Goal: Information Seeking & Learning: Check status

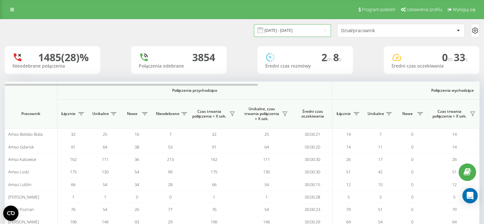
click at [304, 32] on input "19.07.2025 - 19.08.2025" at bounding box center [292, 30] width 77 height 12
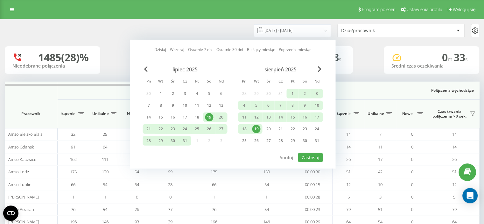
click at [255, 128] on div "19" at bounding box center [256, 129] width 8 height 8
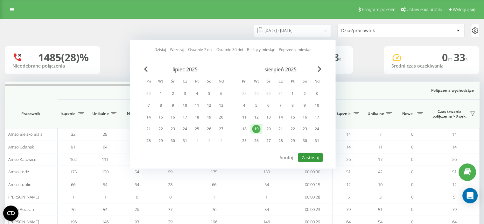
click at [308, 156] on button "Zastosuj" at bounding box center [310, 157] width 25 height 9
type input "19.08.2025 - 19.08.2025"
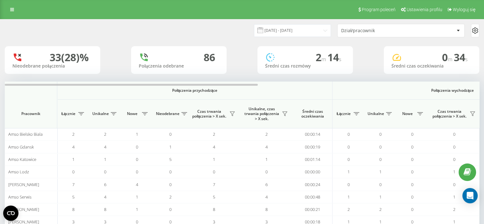
click at [362, 28] on div "Dział/pracownik" at bounding box center [379, 30] width 76 height 5
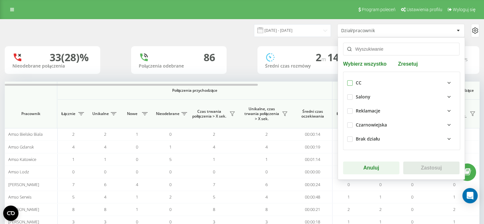
click at [347, 80] on label at bounding box center [349, 80] width 5 height 0
checkbox input "true"
click at [415, 169] on button "Zastosuj" at bounding box center [432, 167] width 56 height 13
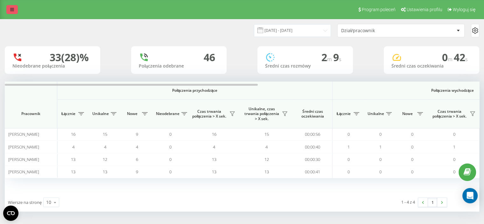
click at [14, 12] on link at bounding box center [11, 9] width 11 height 9
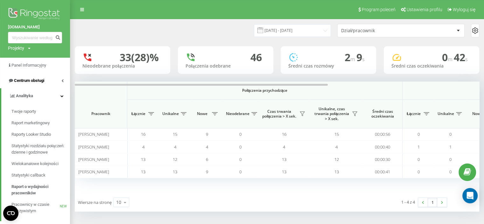
click at [43, 81] on span "Centrum obsługi" at bounding box center [29, 80] width 30 height 5
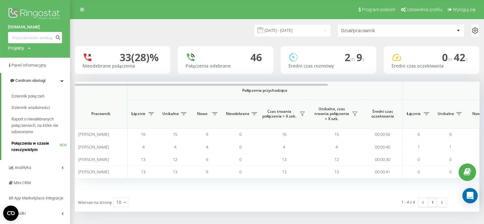
click at [32, 146] on span "Połączenia w czasie rzeczywistym" at bounding box center [35, 146] width 48 height 13
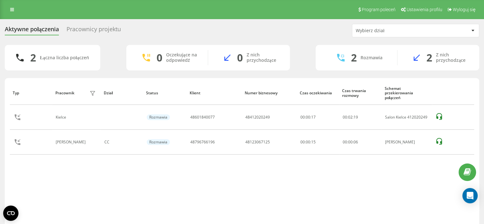
click at [223, 195] on div "Typ Pracownik filtra Dział Status Klient Numer biznesowy Czas oczekiwania Czas …" at bounding box center [242, 154] width 465 height 146
click at [217, 200] on div "Typ Pracownik filtra Dział Status Klient Numer biznesowy Czas oczekiwania Czas …" at bounding box center [242, 154] width 465 height 146
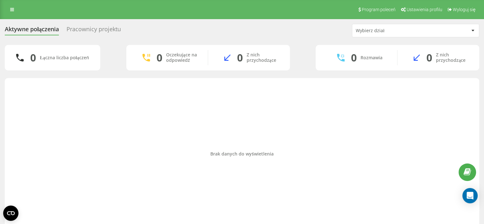
click at [0, 112] on div "Aktywne połączenia Pracownicy projektu Wybierz dział 0 Łączna liczba połączeń 0…" at bounding box center [242, 128] width 484 height 219
click at [3, 108] on div "Aktywne połączenia Pracownicy projektu Wybierz dział 0 Łączna liczba połączeń 0…" at bounding box center [242, 128] width 484 height 219
click at [0, 107] on div "Aktywne połączenia Pracownicy projektu Wybierz dział 0 Łączna liczba połączeń 0…" at bounding box center [242, 128] width 484 height 219
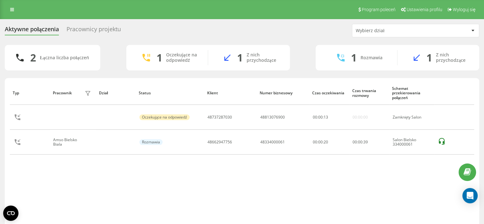
click at [154, 24] on div "Aktywne połączenia Pracownicy projektu Wybierz dział" at bounding box center [242, 30] width 475 height 13
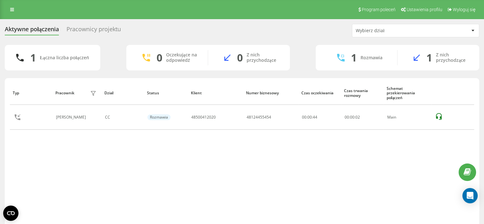
click at [0, 159] on div "Aktywne połączenia Pracownicy projektu Wybierz dział 1 Łączna liczba połączeń 0…" at bounding box center [242, 133] width 484 height 228
drag, startPoint x: 346, startPoint y: 149, endPoint x: 232, endPoint y: 18, distance: 174.3
click at [344, 145] on div "Typ Pracownik filtra Dział Status Klient Numer biznesowy Czas oczekiwania Czas …" at bounding box center [242, 154] width 465 height 146
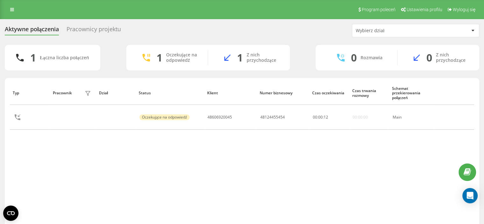
click at [3, 167] on div "Aktywne połączenia Pracownicy projektu Wybierz dział 1 Łączna liczba połączeń 1…" at bounding box center [242, 133] width 484 height 228
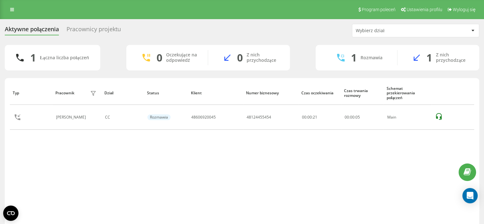
click at [17, 147] on div "Typ Pracownik filtra Dział Status Klient Numer biznesowy Czas oczekiwania Czas …" at bounding box center [242, 154] width 465 height 146
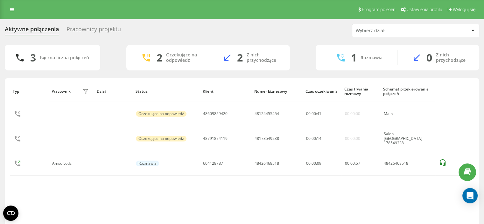
click at [0, 77] on div "Aktywne połączenia Pracownicy projektu Wybierz dział 3 Łączna liczba połączeń 2…" at bounding box center [242, 133] width 484 height 228
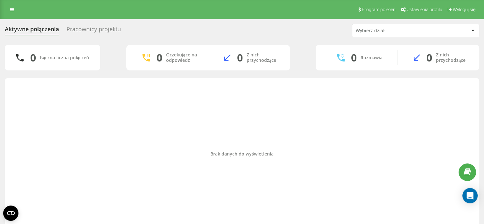
click at [25, 105] on div "Brak danych do wyświetlenia" at bounding box center [242, 154] width 465 height 146
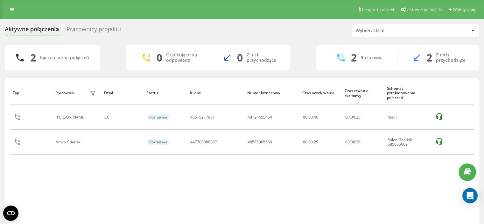
click at [281, 42] on div "Aktywne połączenia Pracownicy projektu Wybierz dział 2 Łączna liczba połączeń 0…" at bounding box center [242, 133] width 475 height 219
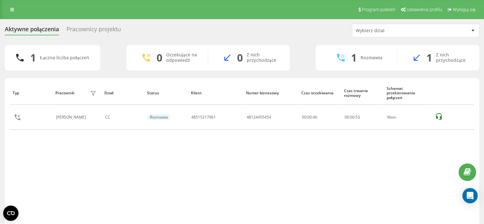
drag, startPoint x: 293, startPoint y: 36, endPoint x: 292, endPoint y: 39, distance: 3.8
click at [292, 39] on div "Aktywne połączenia Pracownicy projektu Wybierz dział 1 Łączna liczba połączeń 0…" at bounding box center [242, 133] width 475 height 219
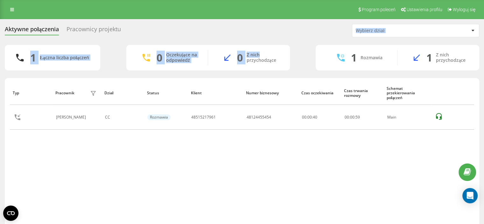
click at [292, 39] on div "Aktywne połączenia Pracownicy projektu Wybierz dział 1 Łączna liczba połączeń 0…" at bounding box center [242, 133] width 475 height 219
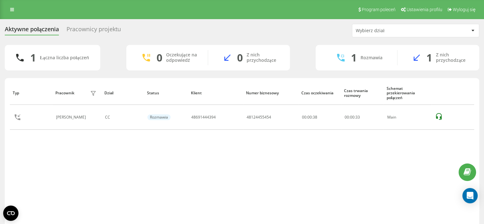
click at [197, 178] on div "Typ Pracownik filtra Dział Status Klient Numer biznesowy Czas oczekiwania Czas …" at bounding box center [242, 154] width 465 height 146
click at [231, 209] on div "Typ Pracownik filtra Dział Status Klient Numer biznesowy Czas oczekiwania Czas …" at bounding box center [242, 154] width 465 height 146
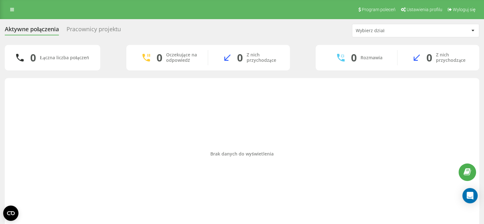
click at [219, 214] on div "Brak danych do wyświetlenia" at bounding box center [242, 154] width 465 height 146
click at [252, 138] on div "Brak danych do wyświetlenia" at bounding box center [242, 154] width 465 height 146
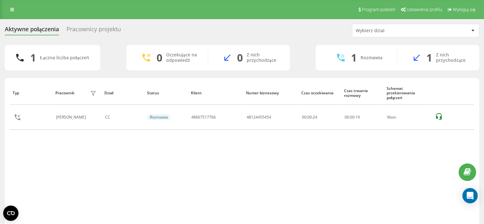
drag, startPoint x: 305, startPoint y: 148, endPoint x: 285, endPoint y: 98, distance: 54.1
click at [305, 148] on div "Typ Pracownik filtra Dział Status Klient Numer biznesowy Czas oczekiwania Czas …" at bounding box center [242, 154] width 465 height 146
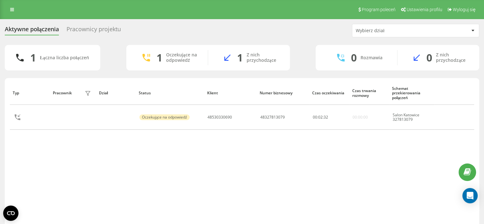
click at [197, 147] on div "Typ Pracownik filtra Dział Status Klient Numer biznesowy Czas oczekiwania Czas …" at bounding box center [242, 154] width 465 height 146
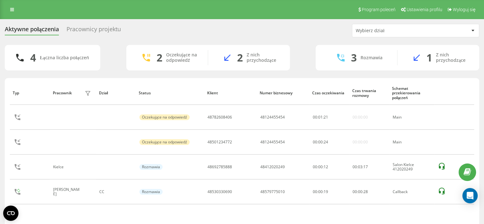
click at [271, 219] on div "Typ Pracownik filtra Dział Status Klient Numer biznesowy Czas oczekiwania Czas …" at bounding box center [242, 154] width 465 height 146
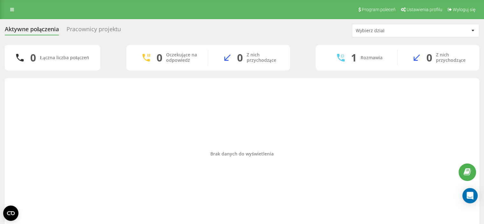
click at [197, 98] on div "Brak danych do wyświetlenia" at bounding box center [242, 154] width 465 height 146
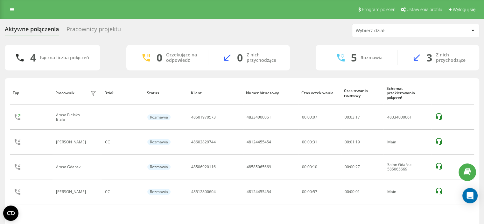
click at [10, 75] on div "4 Łączna liczba połączeń 0 Oczekujące na odpowiedź 0 Z nich przychodzące 5 Rozm…" at bounding box center [242, 144] width 475 height 198
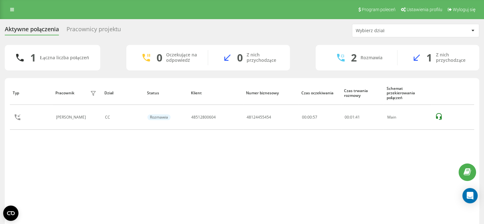
drag, startPoint x: 193, startPoint y: 170, endPoint x: 200, endPoint y: 180, distance: 12.4
click at [193, 170] on div "Typ Pracownik filtra Dział Status Klient Numer biznesowy Czas oczekiwania Czas …" at bounding box center [242, 154] width 465 height 146
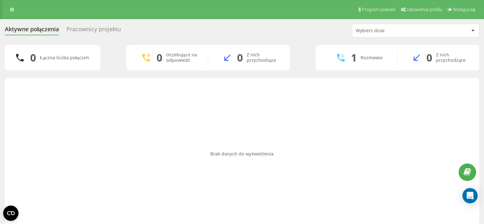
click at [295, 107] on div "Brak danych do wyświetlenia" at bounding box center [242, 154] width 465 height 146
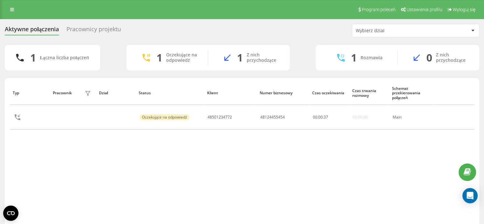
click at [303, 39] on div "Aktywne połączenia Pracownicy projektu Wybierz dział 1 Łączna liczba połączeń 1…" at bounding box center [242, 133] width 475 height 219
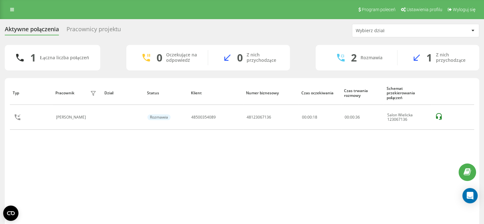
click at [234, 153] on div "Typ Pracownik filtra Dział Status Klient Numer biznesowy Czas oczekiwania Czas …" at bounding box center [242, 154] width 465 height 146
click at [241, 192] on div "Typ Pracownik filtra Dział Status Klient Numer biznesowy Czas oczekiwania Czas …" at bounding box center [242, 154] width 465 height 146
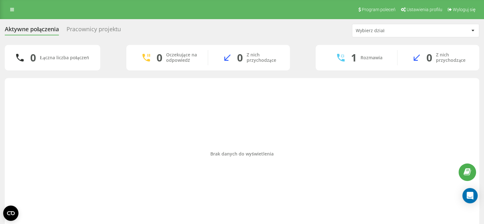
click at [183, 134] on div "Brak danych do wyświetlenia" at bounding box center [242, 154] width 465 height 146
click at [171, 201] on div "Brak danych do wyświetlenia" at bounding box center [242, 154] width 465 height 146
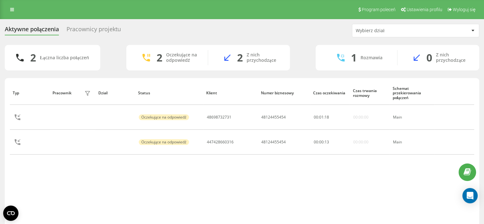
drag, startPoint x: 406, startPoint y: 175, endPoint x: 403, endPoint y: 171, distance: 4.1
click at [405, 175] on div "Typ Pracownik filtra Dział Status Klient Numer biznesowy Czas oczekiwania Czas …" at bounding box center [242, 154] width 465 height 146
click at [9, 10] on link at bounding box center [11, 9] width 11 height 9
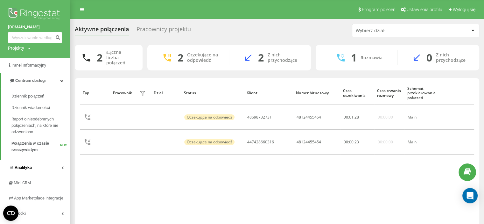
click at [43, 171] on link "Analityka" at bounding box center [35, 167] width 70 height 15
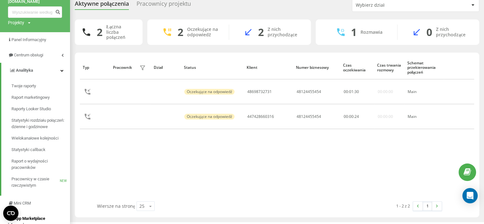
scroll to position [64, 0]
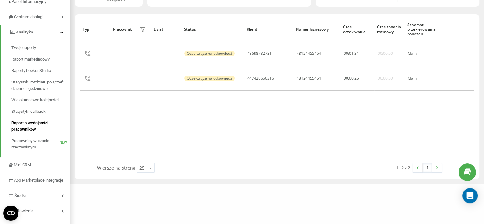
click at [24, 131] on span "Raport o wydajności pracowników" at bounding box center [38, 126] width 55 height 13
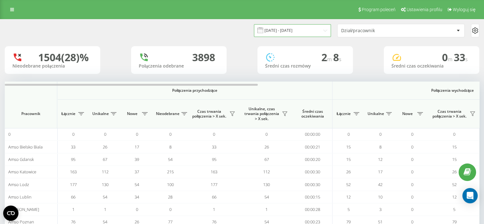
click at [312, 29] on input "19.07.2025 - 19.08.2025" at bounding box center [292, 30] width 77 height 12
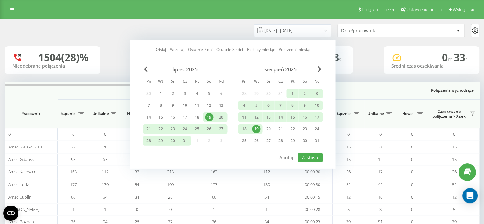
click at [252, 130] on div "19" at bounding box center [256, 129] width 12 height 10
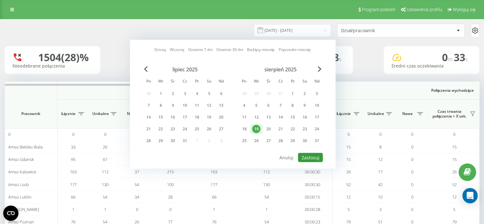
click at [308, 155] on button "Zastosuj" at bounding box center [310, 157] width 25 height 9
type input "19.08.2025 - 19.08.2025"
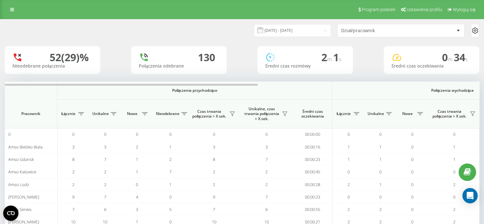
click at [376, 34] on div "Dział/pracownik" at bounding box center [401, 30] width 127 height 13
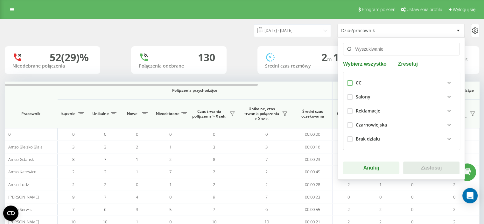
click at [349, 80] on label at bounding box center [349, 80] width 5 height 0
checkbox input "true"
click at [422, 165] on button "Zastosuj" at bounding box center [432, 167] width 56 height 13
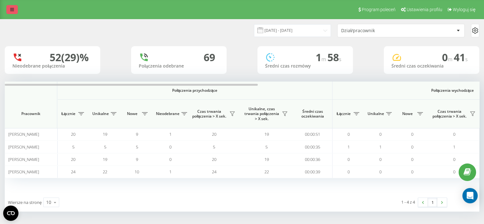
click at [11, 10] on icon at bounding box center [12, 9] width 4 height 4
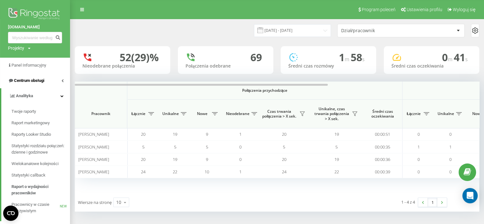
click at [40, 83] on span "Centrum obsługi" at bounding box center [29, 80] width 30 height 5
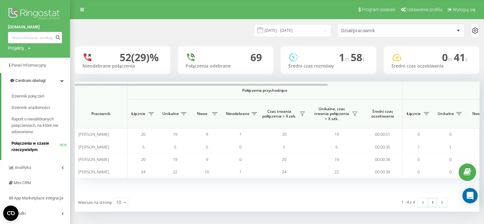
click at [39, 151] on span "Połączenia w czasie rzeczywistym" at bounding box center [35, 146] width 48 height 13
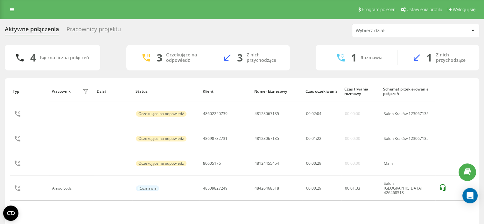
click at [2, 74] on div "Aktywne połączenia Pracownicy projektu Wybierz dział 4 Łączna liczba połączeń 3…" at bounding box center [242, 133] width 484 height 228
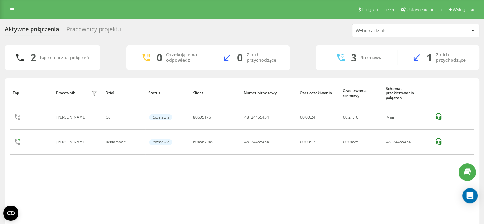
click at [0, 163] on div "Aktywne połączenia Pracownicy projektu Wybierz dział 2 Łączna liczba połączeń 0…" at bounding box center [242, 133] width 484 height 228
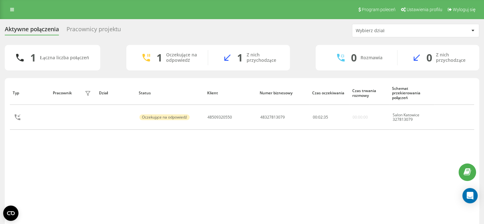
click at [0, 49] on div "Aktywne połączenia Pracownicy projektu Wybierz dział 1 Łączna liczba połączeń 1…" at bounding box center [242, 133] width 484 height 228
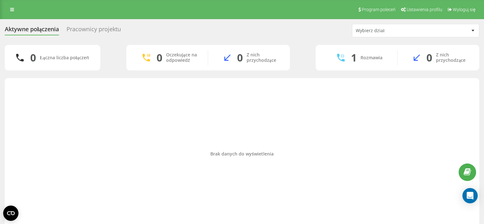
click at [184, 147] on div "Brak danych do wyświetlenia" at bounding box center [242, 154] width 465 height 146
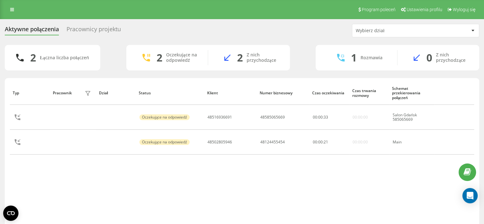
click at [276, 184] on div "Typ Pracownik filtra Dział Status Klient Numer biznesowy Czas oczekiwania Czas …" at bounding box center [242, 154] width 465 height 146
click at [271, 181] on div "Typ Pracownik filtra Dział Status Klient Numer biznesowy Czas oczekiwania Czas …" at bounding box center [242, 154] width 465 height 146
